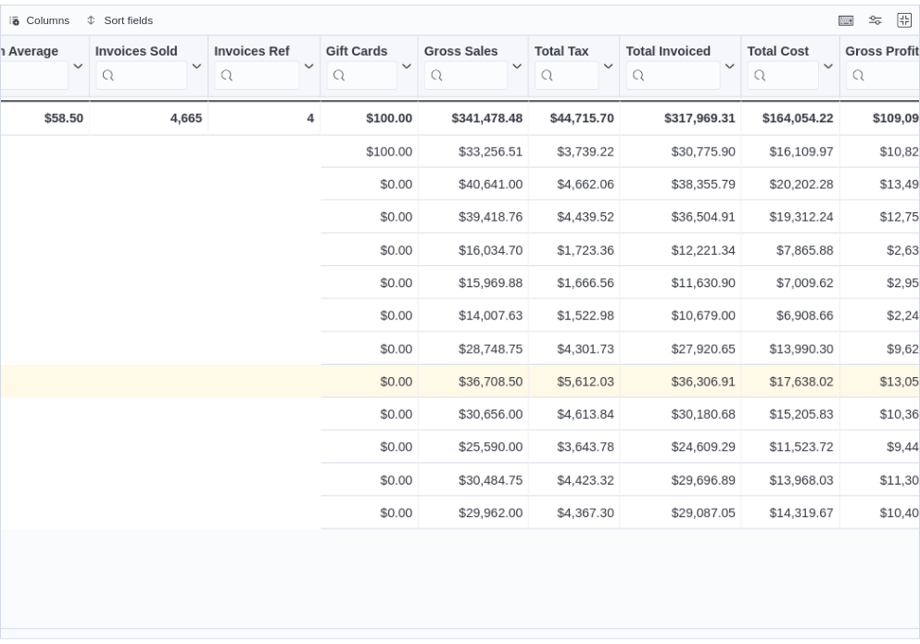
scroll to position [0, 1054]
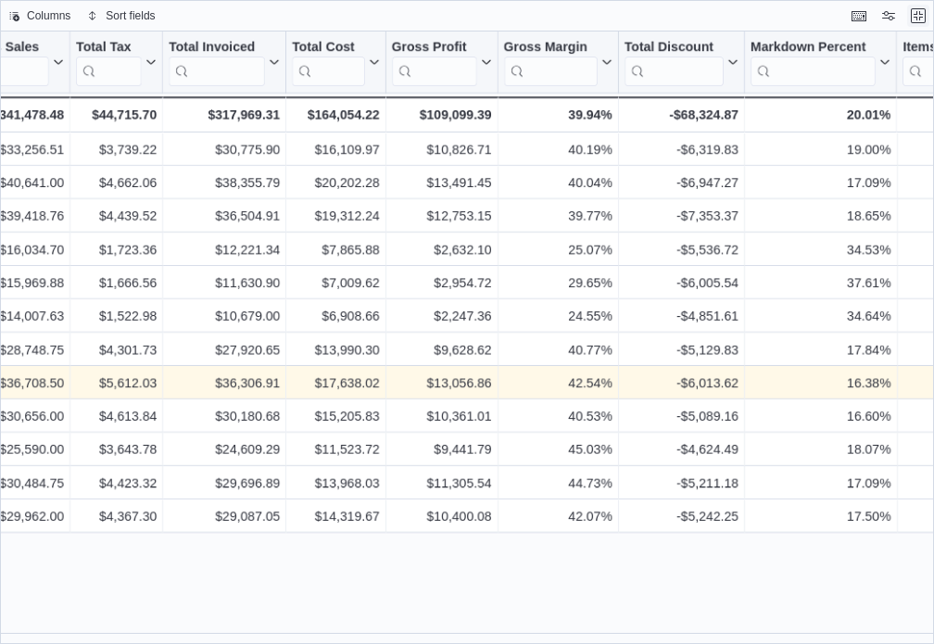
drag, startPoint x: 916, startPoint y: 16, endPoint x: 652, endPoint y: 159, distance: 300.5
click at [916, 16] on button "Exit fullscreen" at bounding box center [918, 16] width 22 height 22
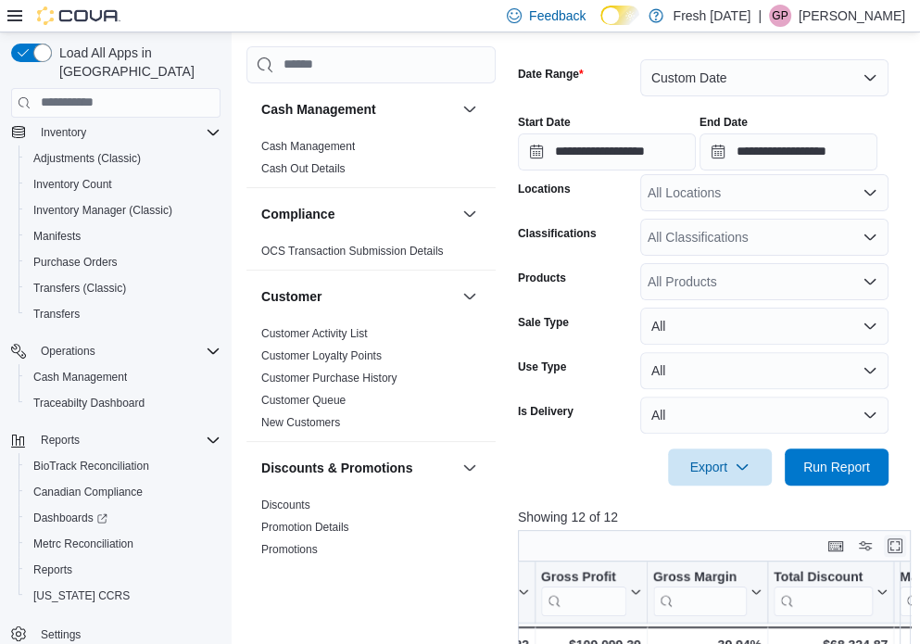
scroll to position [254, 0]
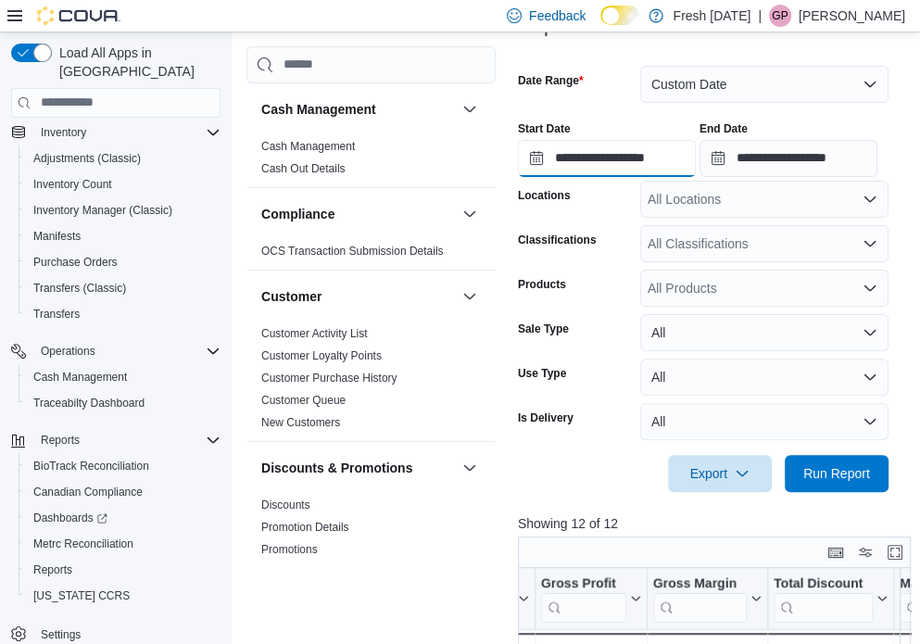
click at [678, 169] on input "**********" at bounding box center [607, 158] width 178 height 37
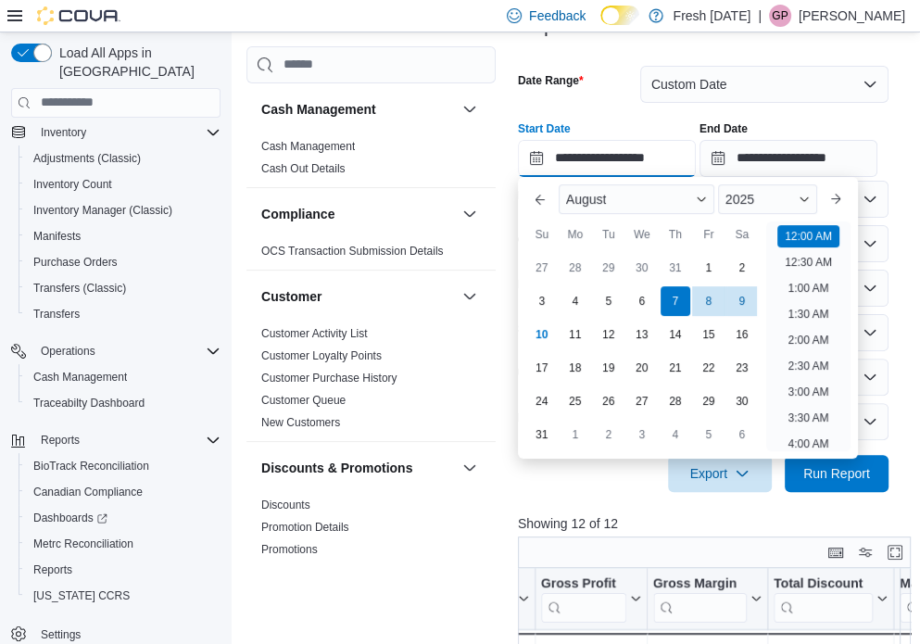
scroll to position [57, 0]
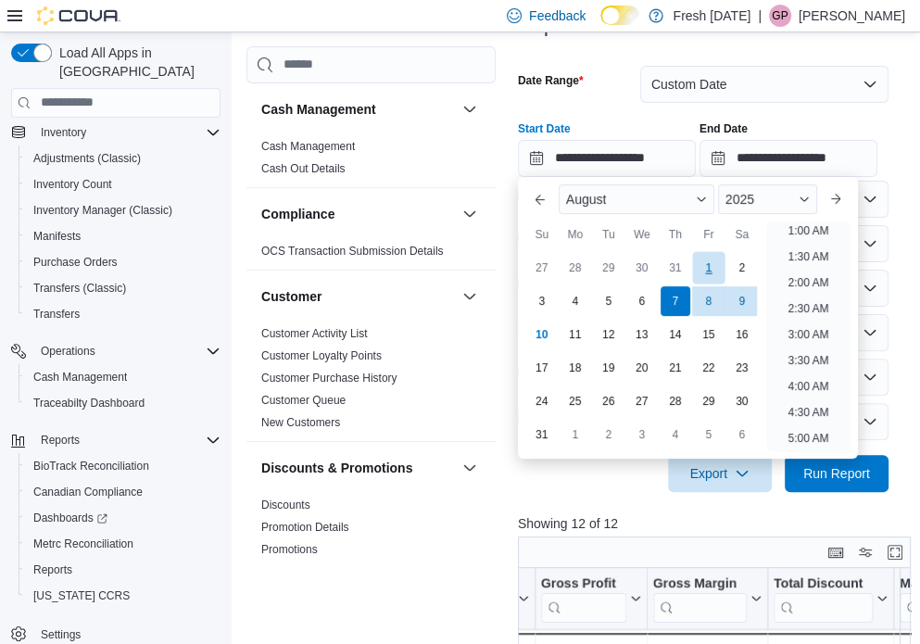
click at [712, 266] on div "1" at bounding box center [708, 267] width 32 height 32
type input "**********"
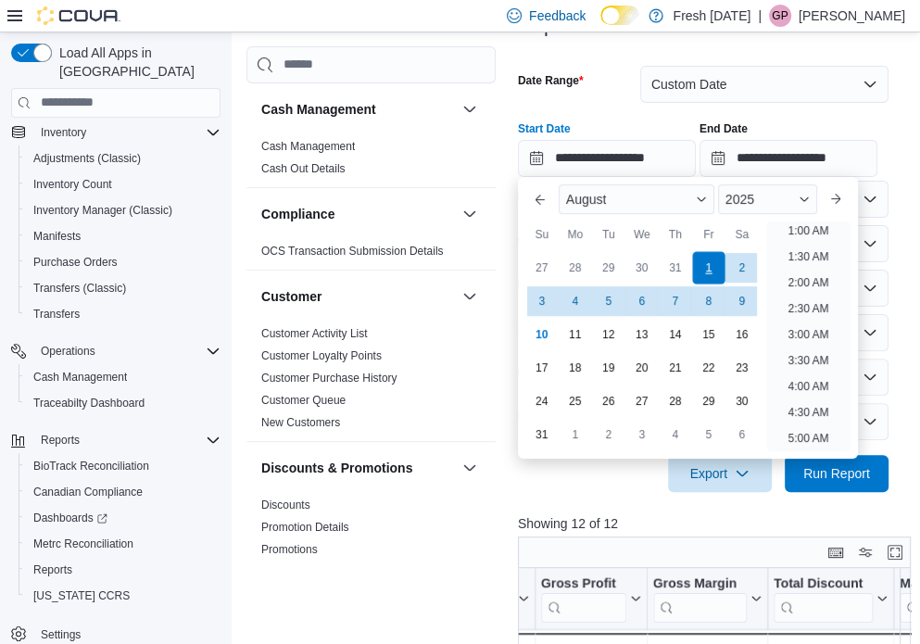
scroll to position [4, 0]
click at [833, 473] on span "Run Report" at bounding box center [836, 472] width 67 height 19
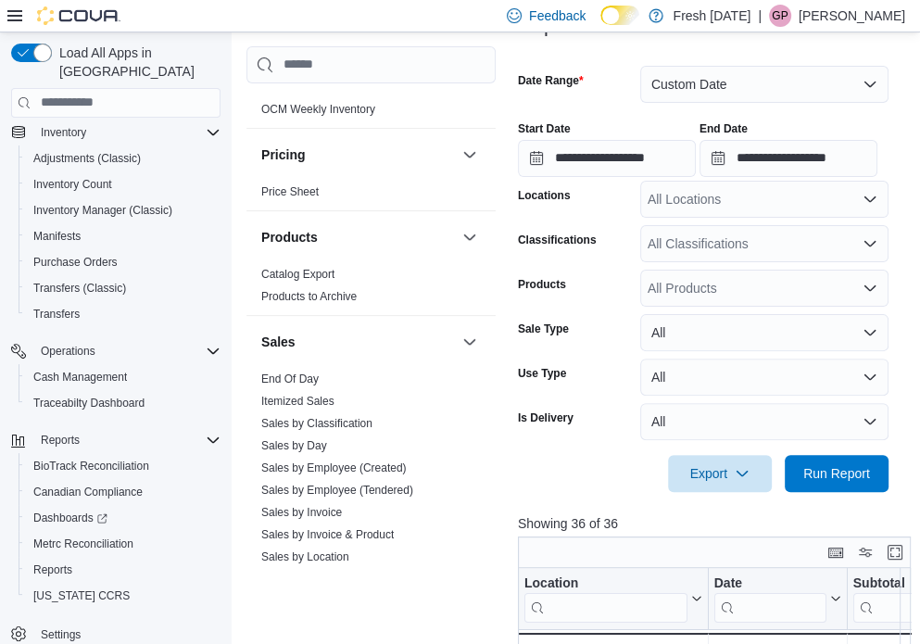
scroll to position [1196, 0]
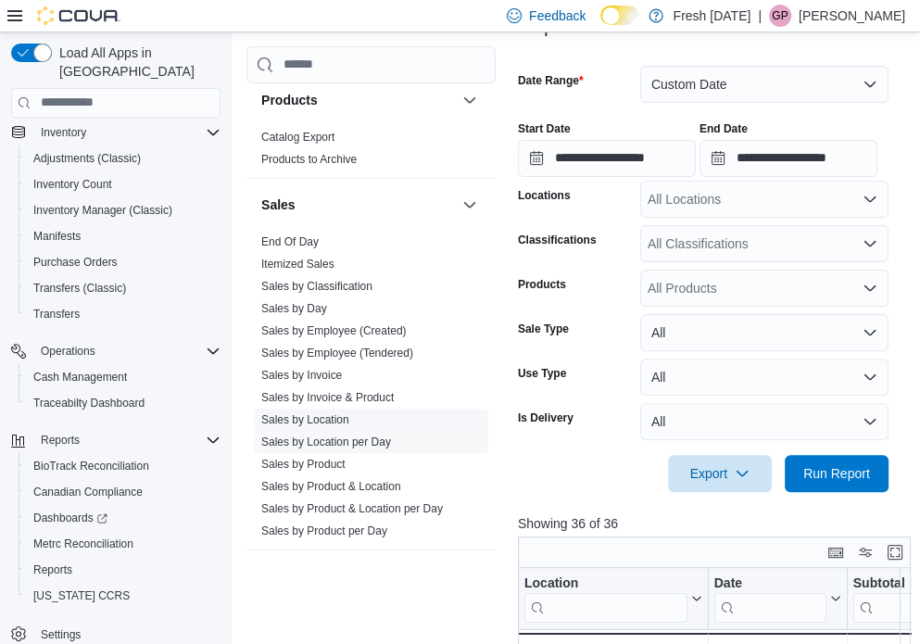
click at [328, 418] on link "Sales by Location" at bounding box center [305, 419] width 88 height 13
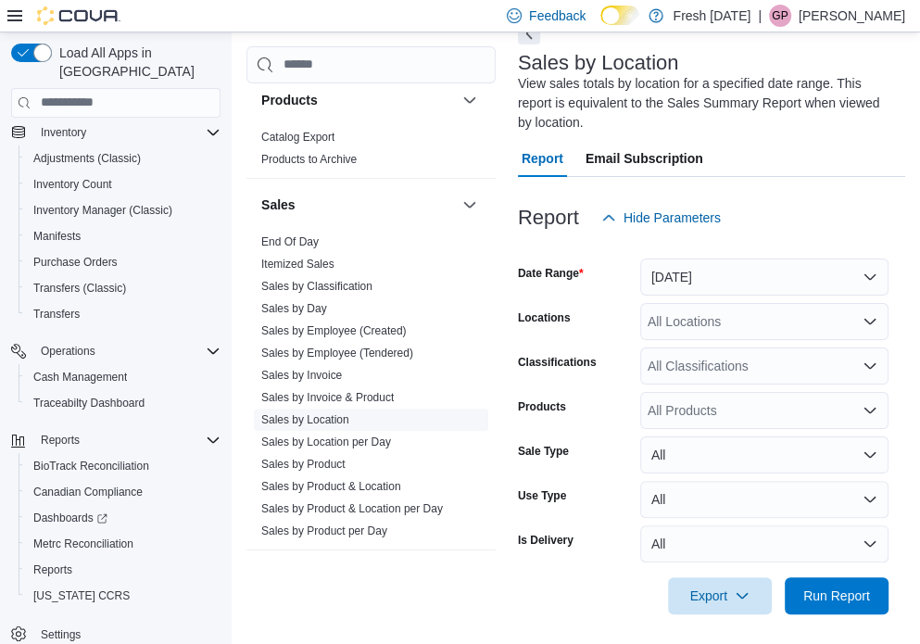
scroll to position [82, 0]
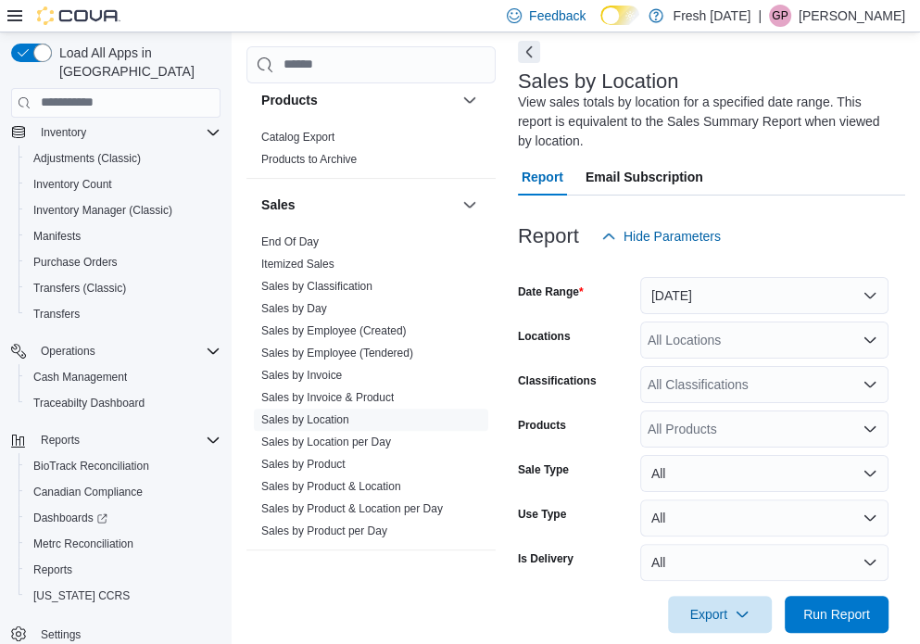
click at [765, 275] on div at bounding box center [711, 266] width 387 height 22
click at [747, 294] on button "[DATE]" at bounding box center [764, 295] width 248 height 37
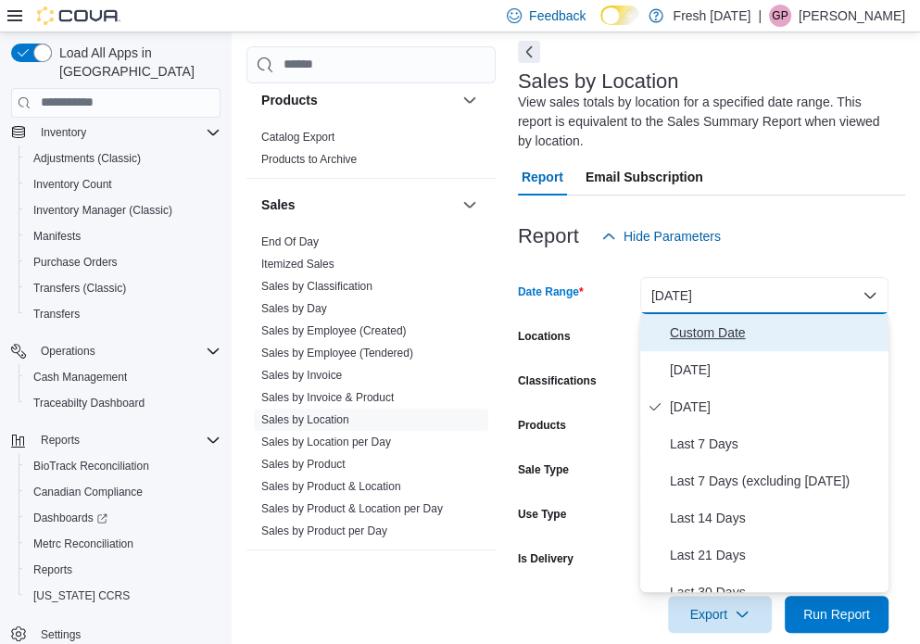
click at [721, 345] on button "Custom Date" at bounding box center [764, 332] width 248 height 37
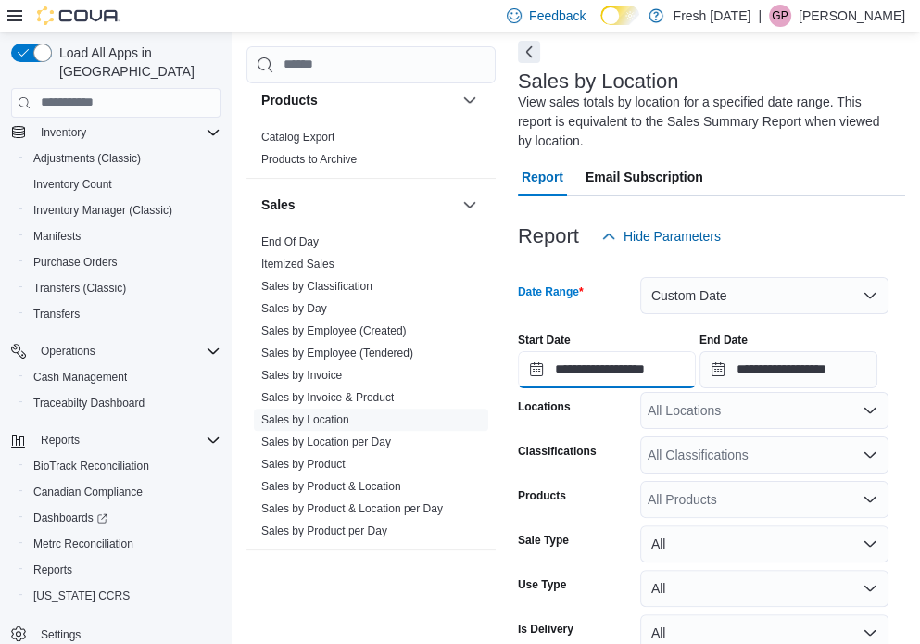
click at [655, 370] on input "**********" at bounding box center [607, 369] width 178 height 37
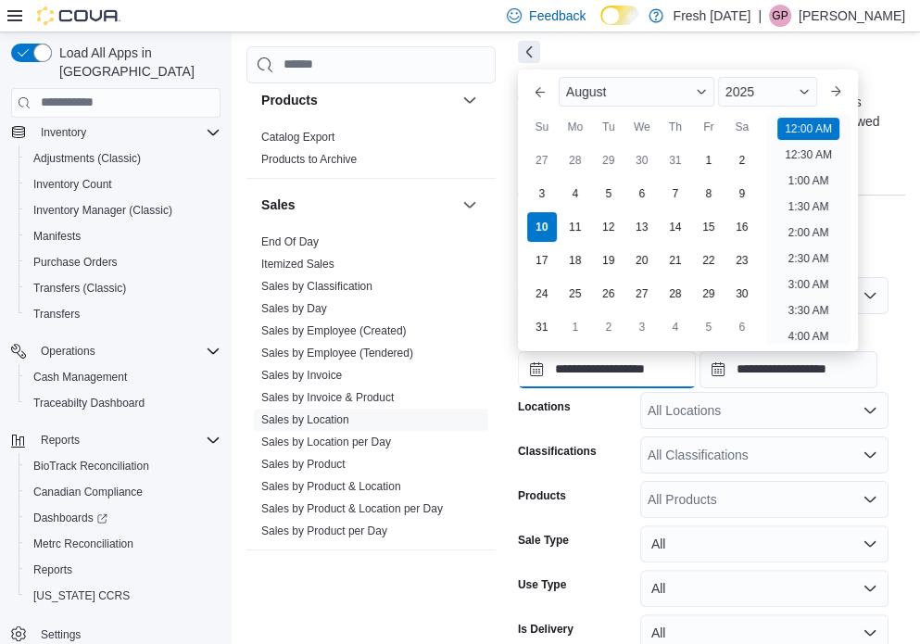
scroll to position [57, 0]
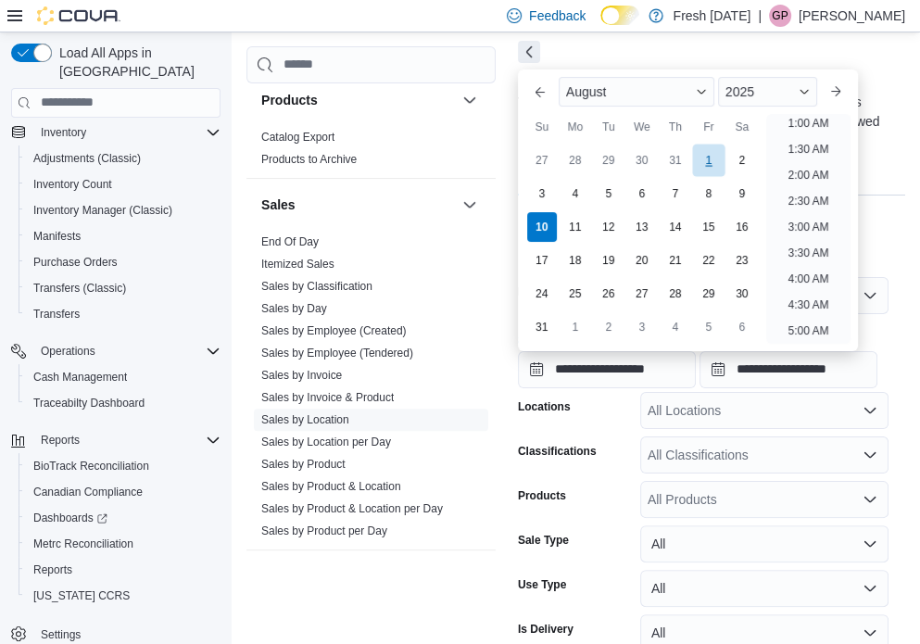
click at [702, 164] on div "1" at bounding box center [708, 160] width 32 height 32
type input "**********"
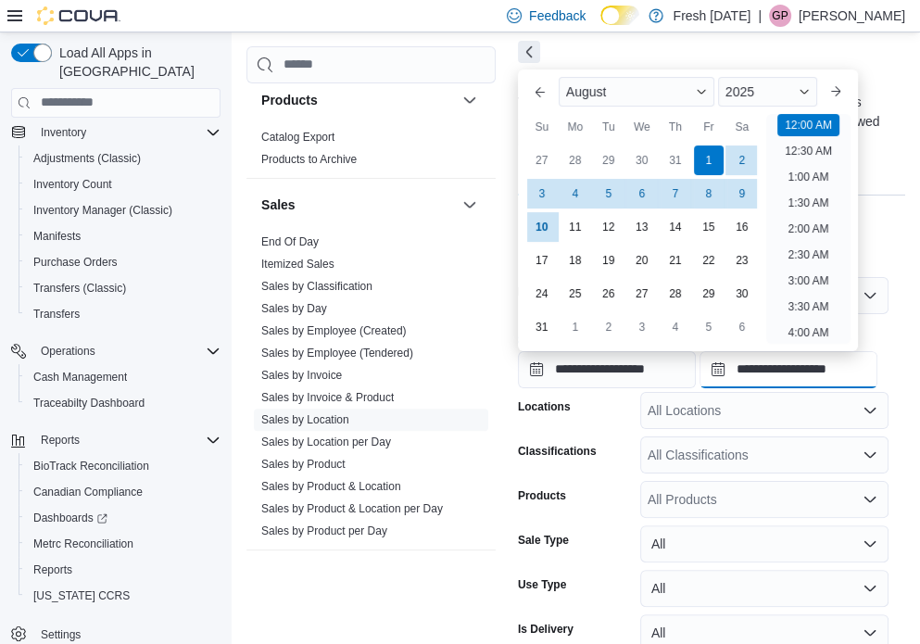
click at [804, 374] on input "**********" at bounding box center [788, 369] width 178 height 37
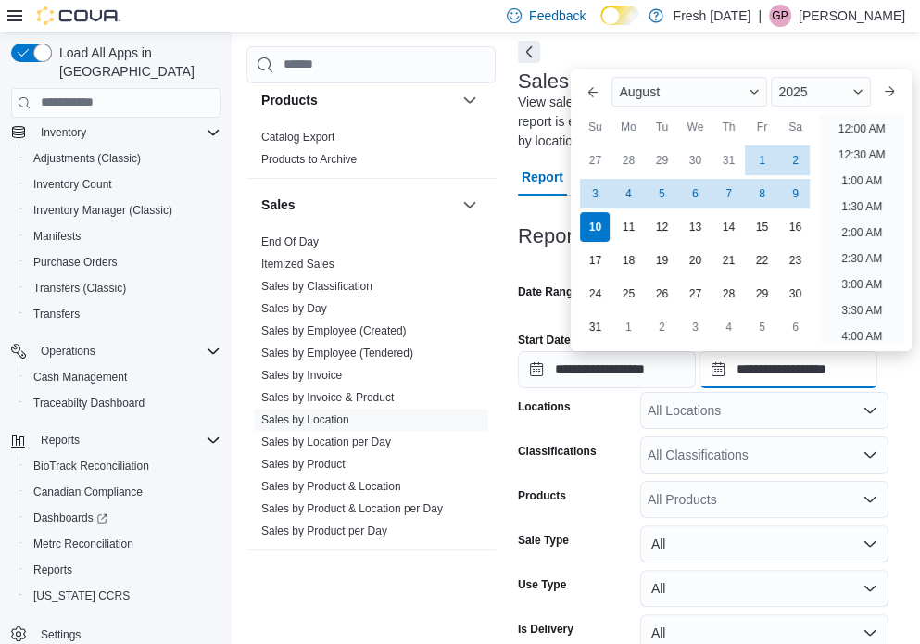
scroll to position [1019, 0]
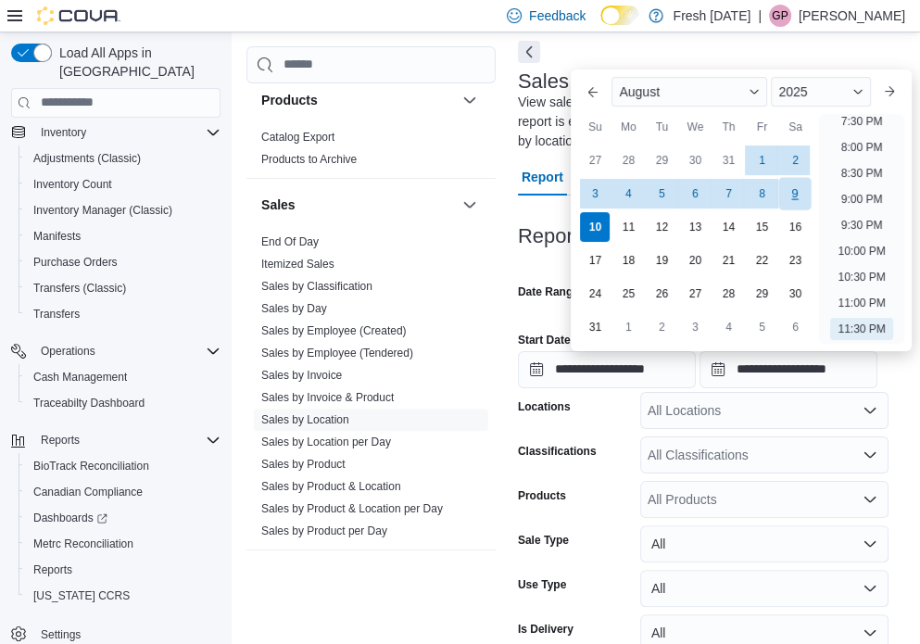
click at [789, 202] on div "9" at bounding box center [795, 193] width 32 height 32
type input "**********"
click at [593, 424] on div "Locations" at bounding box center [575, 410] width 115 height 37
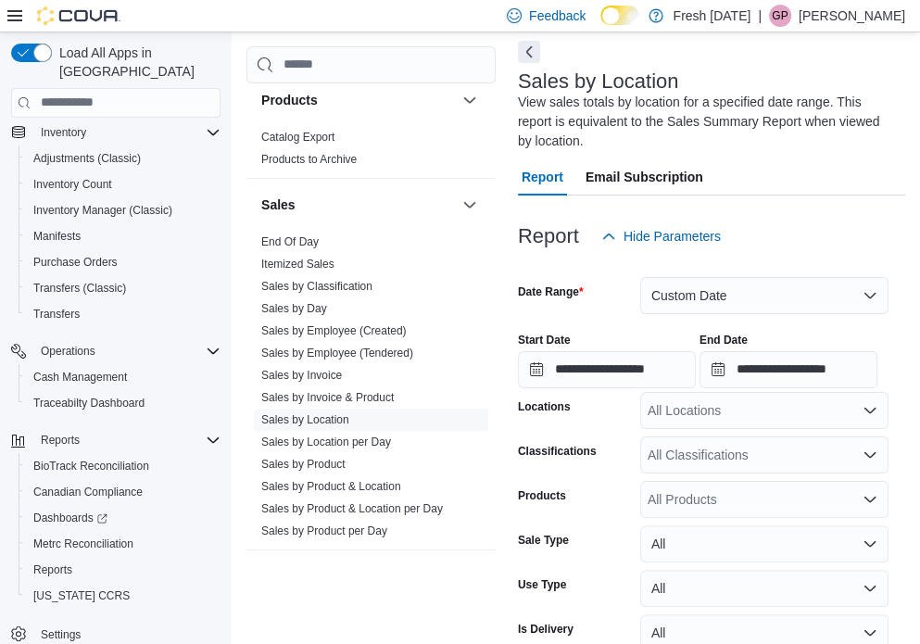
scroll to position [177, 0]
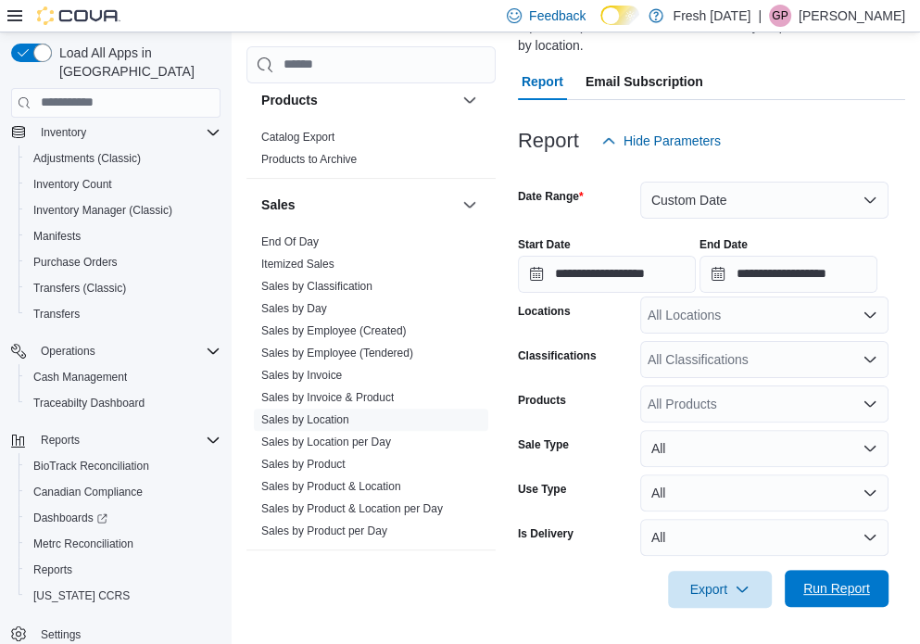
click at [816, 596] on span "Run Report" at bounding box center [836, 588] width 67 height 19
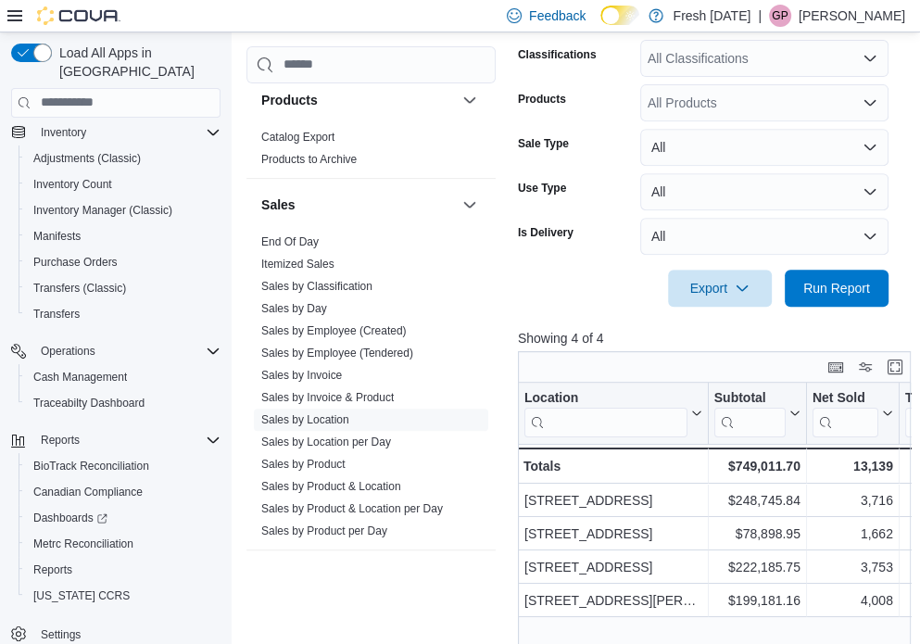
scroll to position [479, 0]
click at [900, 369] on button "Enter fullscreen" at bounding box center [895, 365] width 22 height 22
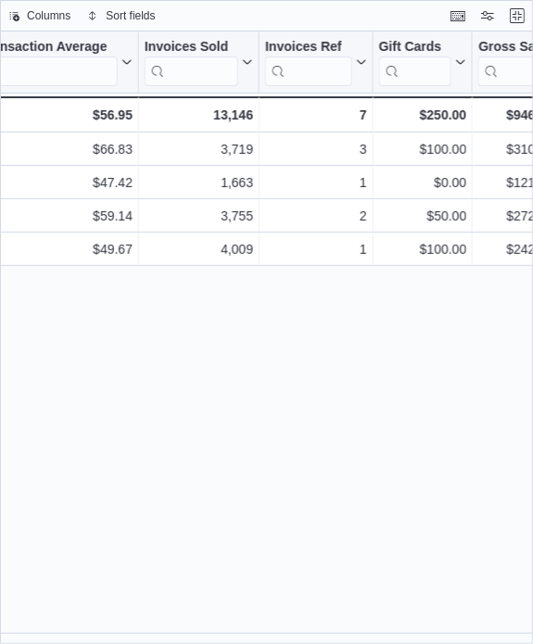
scroll to position [0, 0]
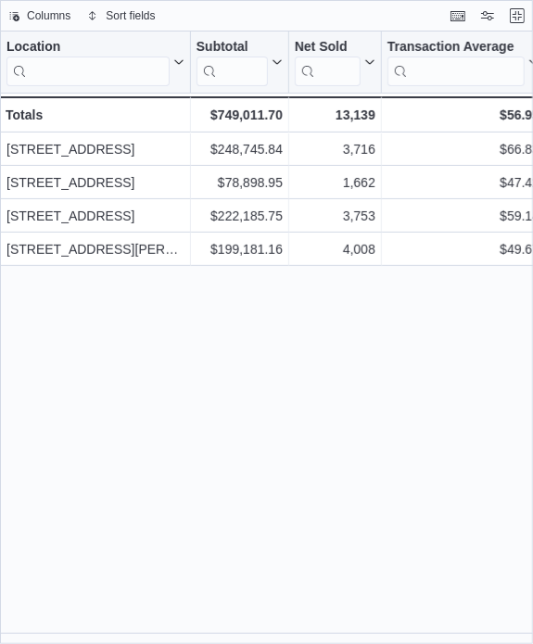
click at [333, 385] on div "Location Click to view column header actions Subtotal Click to view column head…" at bounding box center [266, 337] width 533 height 613
